Goal: Transaction & Acquisition: Purchase product/service

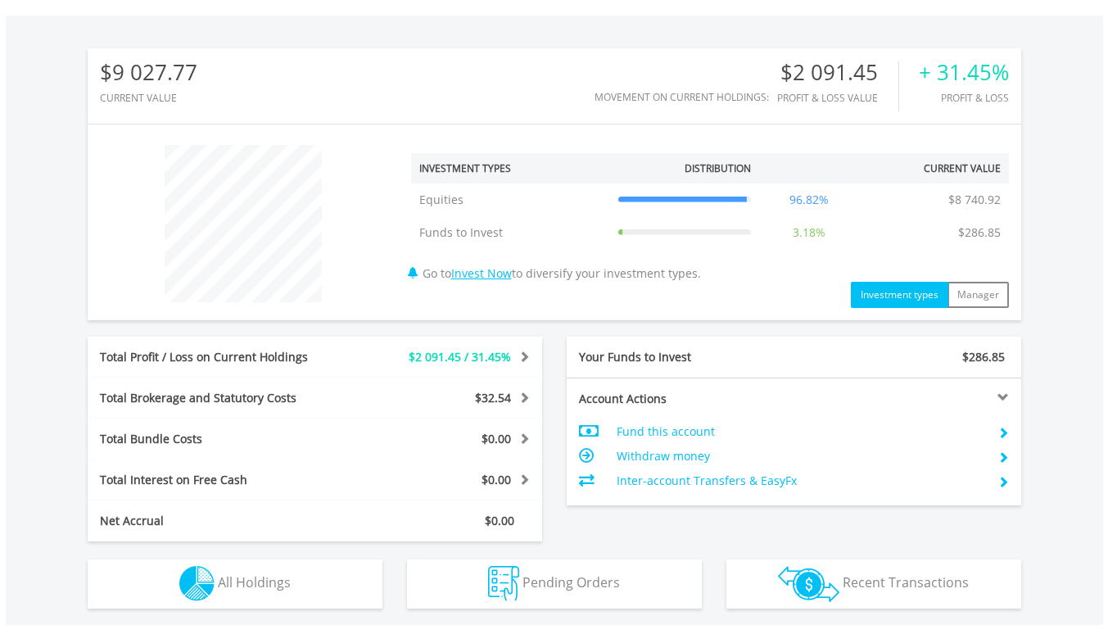
scroll to position [655, 0]
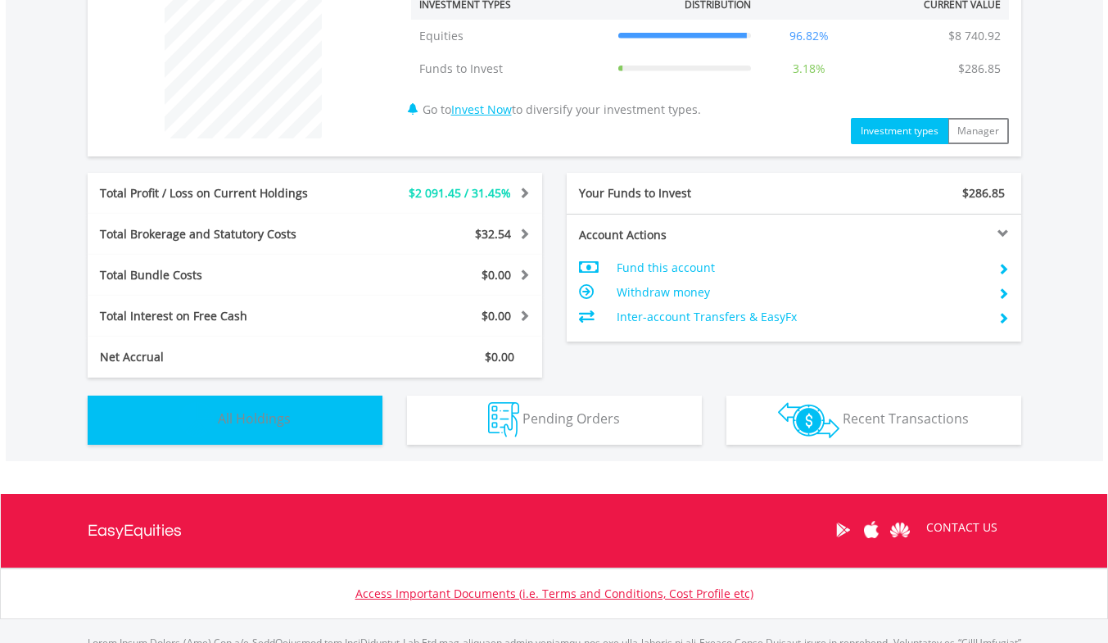
click at [230, 412] on span "All Holdings" at bounding box center [254, 418] width 73 height 18
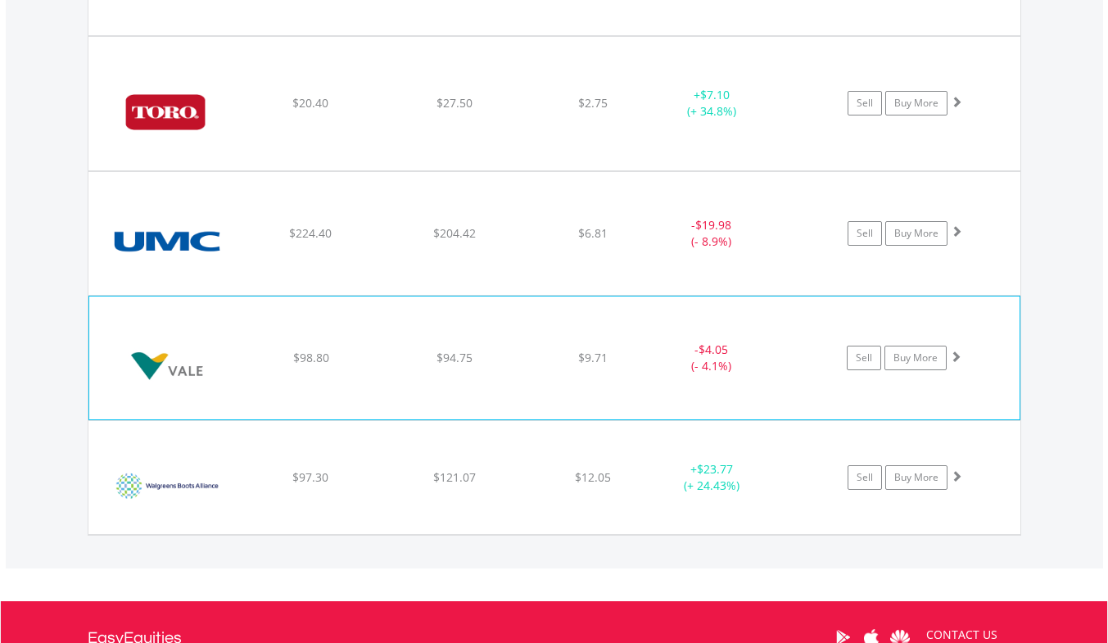
scroll to position [3443, 0]
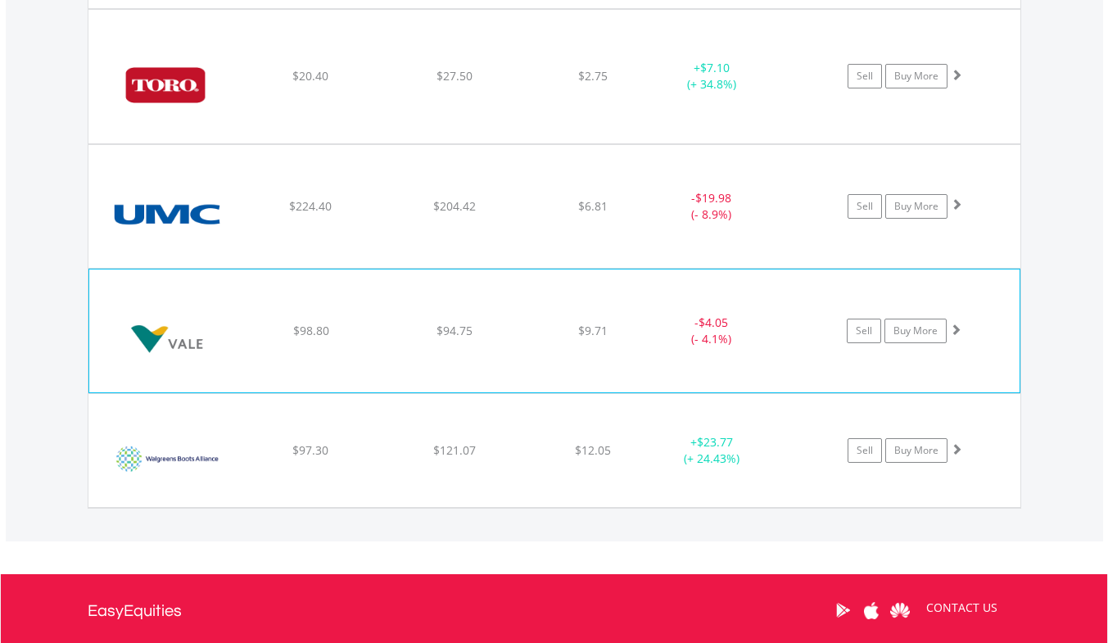
click at [224, 358] on img at bounding box center [167, 339] width 141 height 98
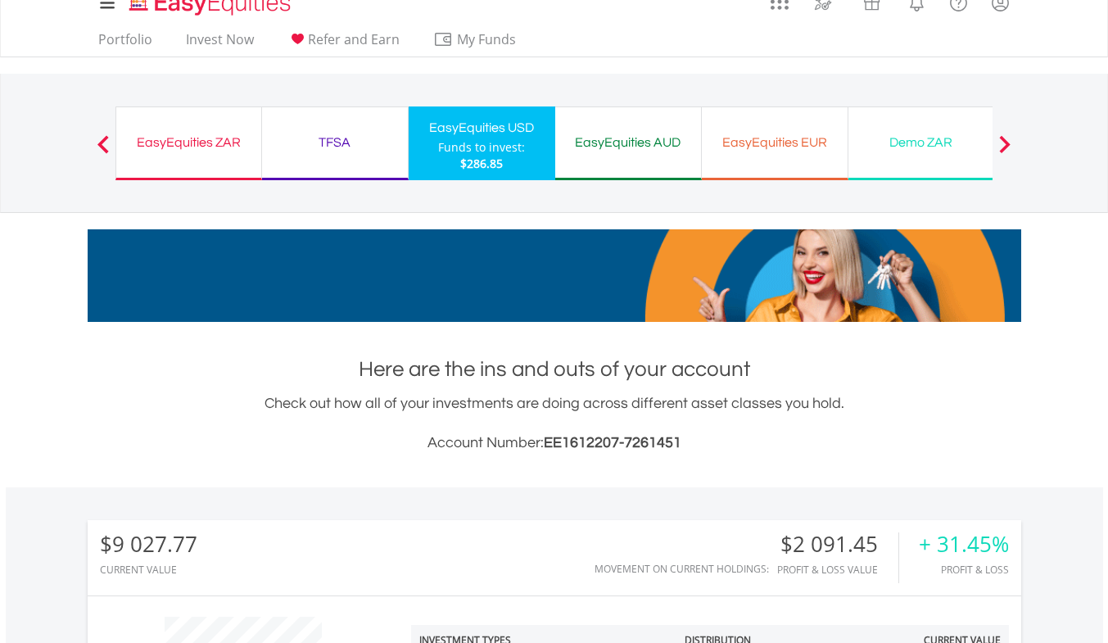
scroll to position [0, 0]
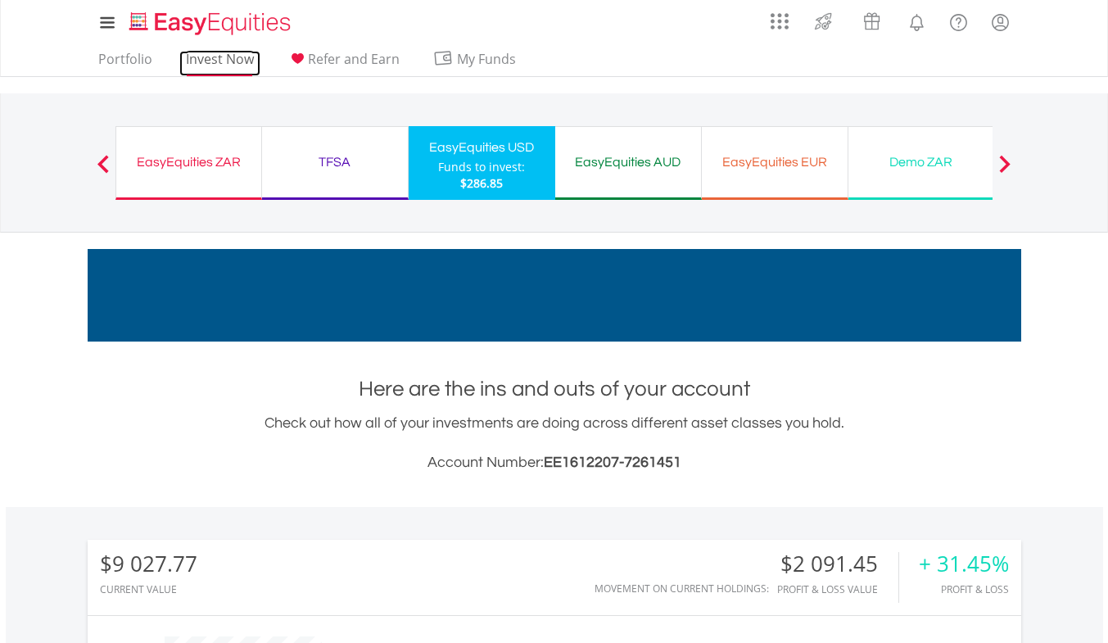
click at [244, 57] on link "Invest Now" at bounding box center [219, 63] width 81 height 25
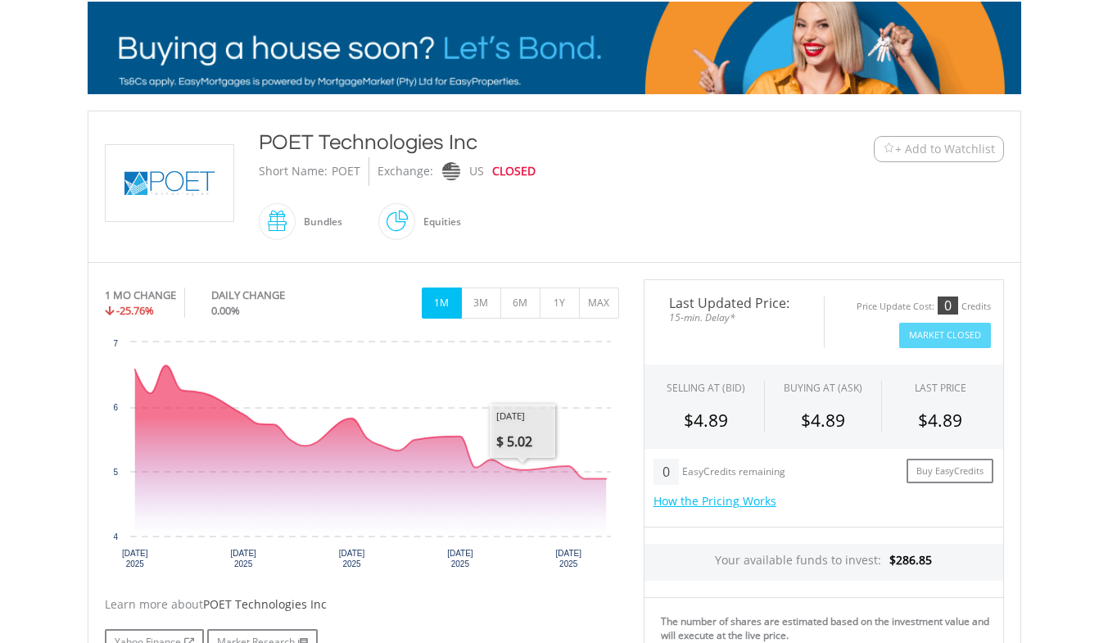
scroll to position [328, 0]
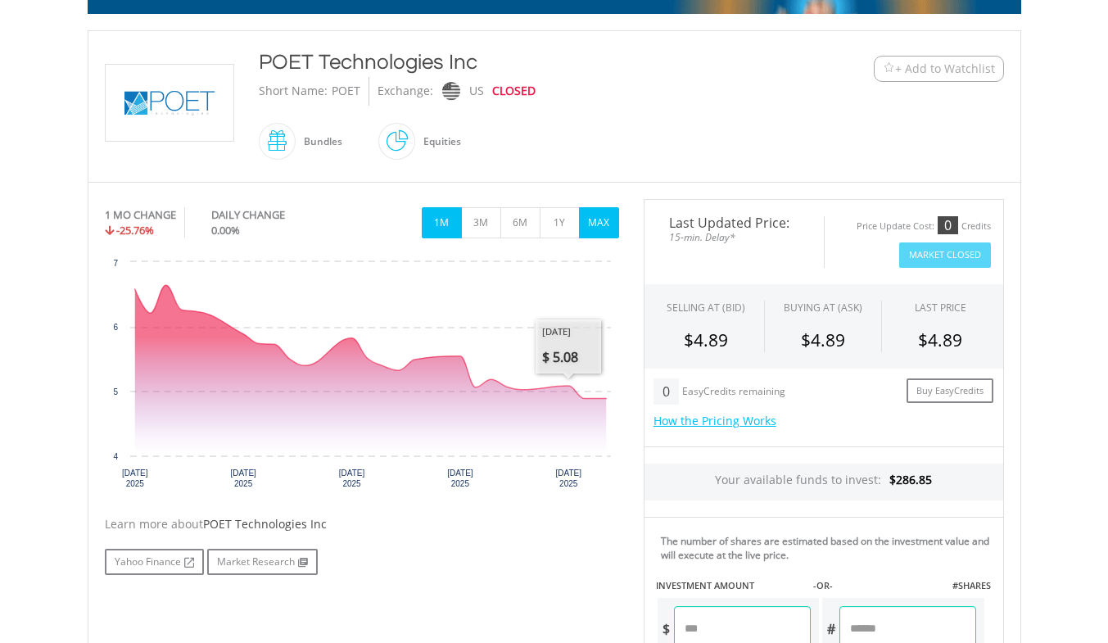
click at [609, 225] on button "MAX" at bounding box center [599, 222] width 40 height 31
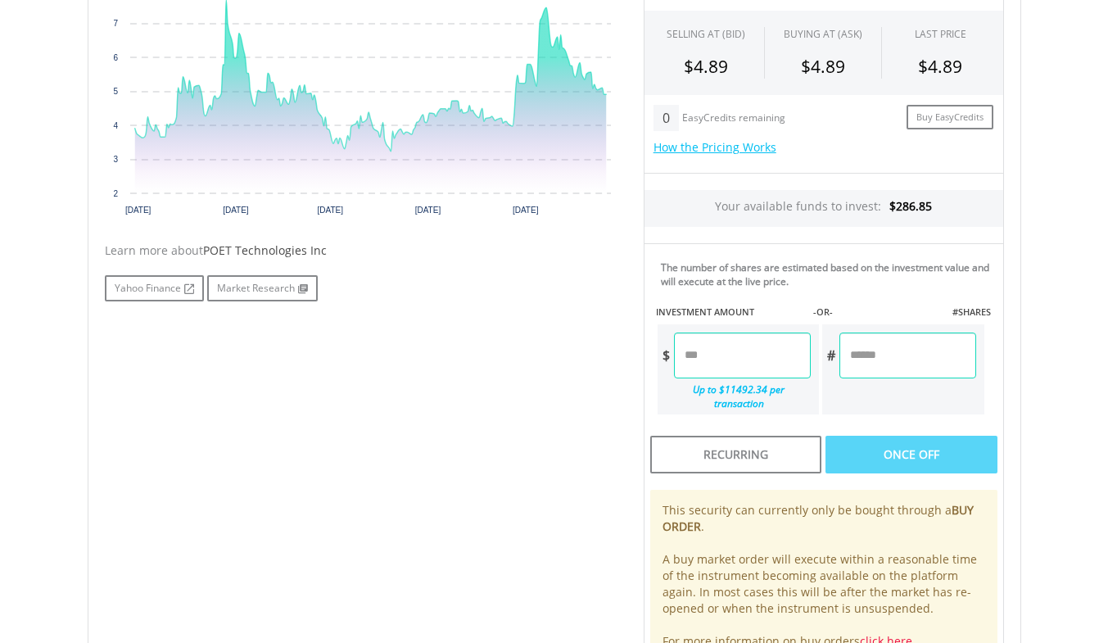
scroll to position [573, 0]
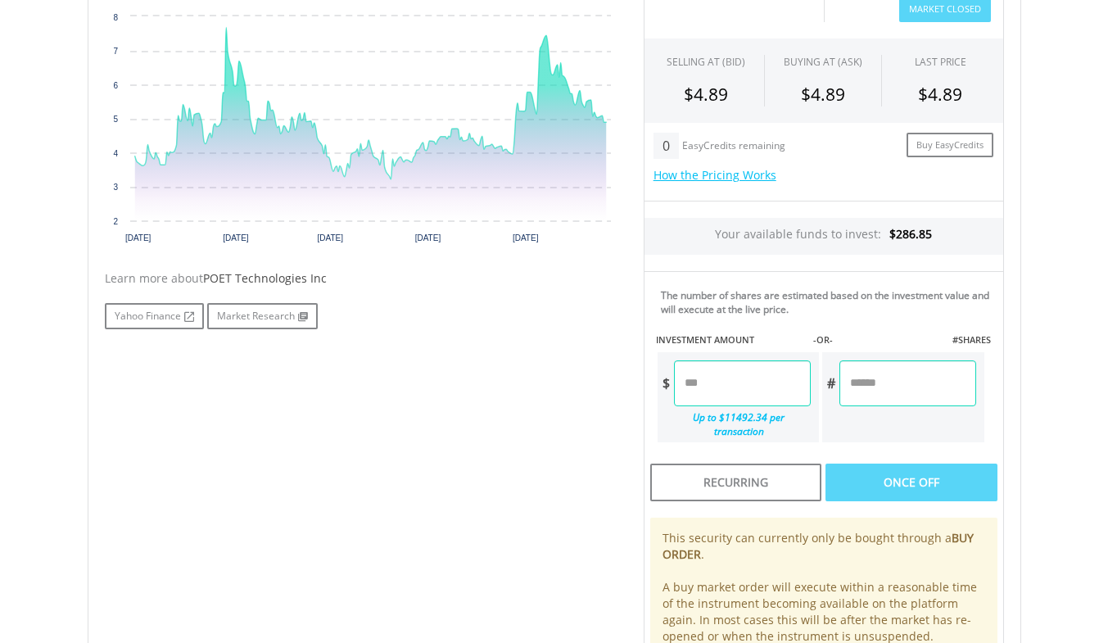
click at [879, 393] on input "number" at bounding box center [907, 383] width 136 height 46
type input "**"
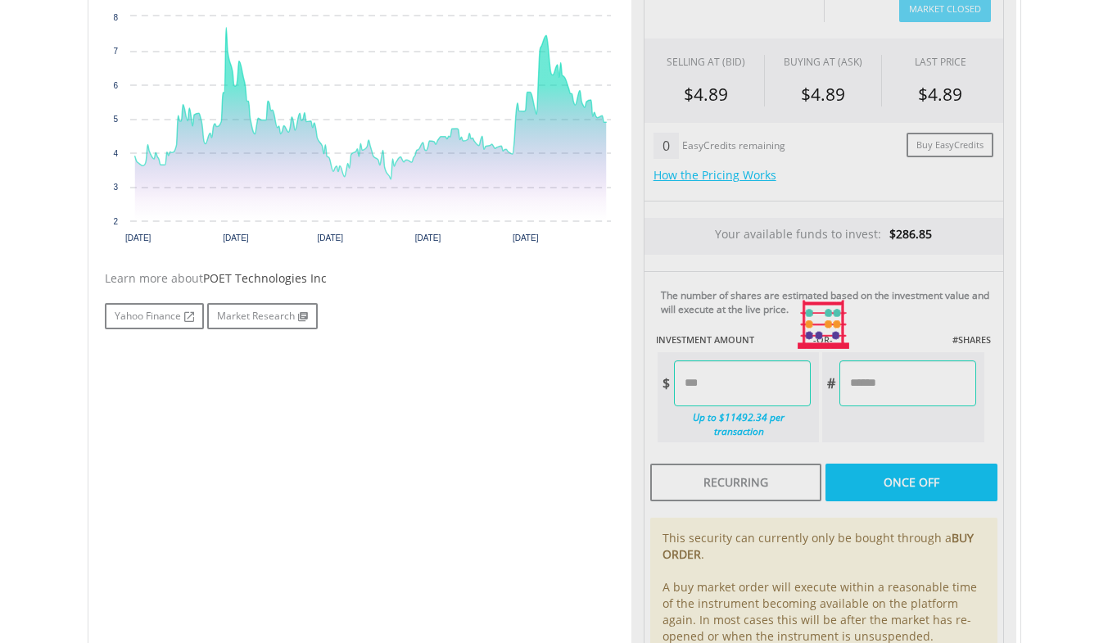
click at [509, 377] on div "No chart available. MAX CHANGE 25.74% DAILY CHANGE 0.00% 1M 3M 6M 1Y MAX Chart …" at bounding box center [555, 325] width 924 height 744
type input "*****"
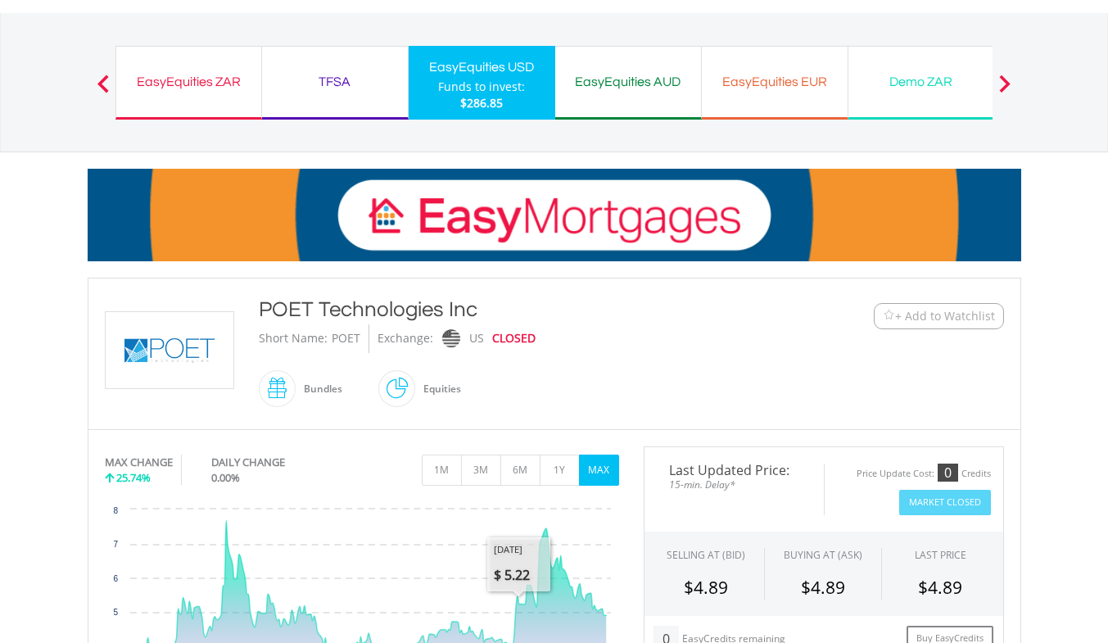
scroll to position [0, 0]
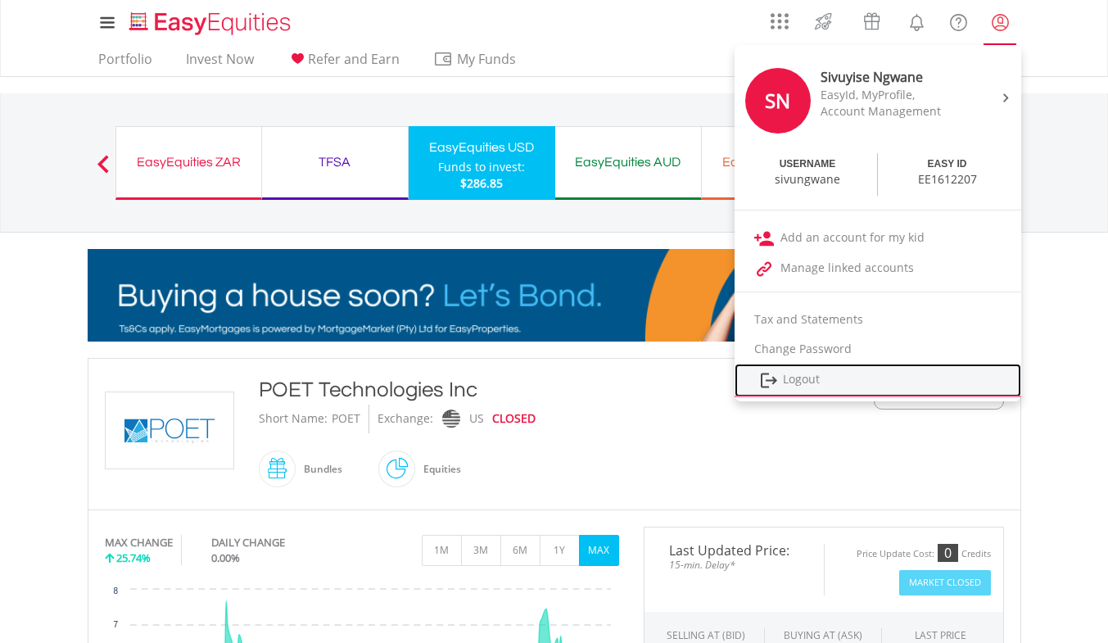
click at [805, 376] on link "Logout" at bounding box center [878, 381] width 287 height 34
